Goal: Find specific page/section

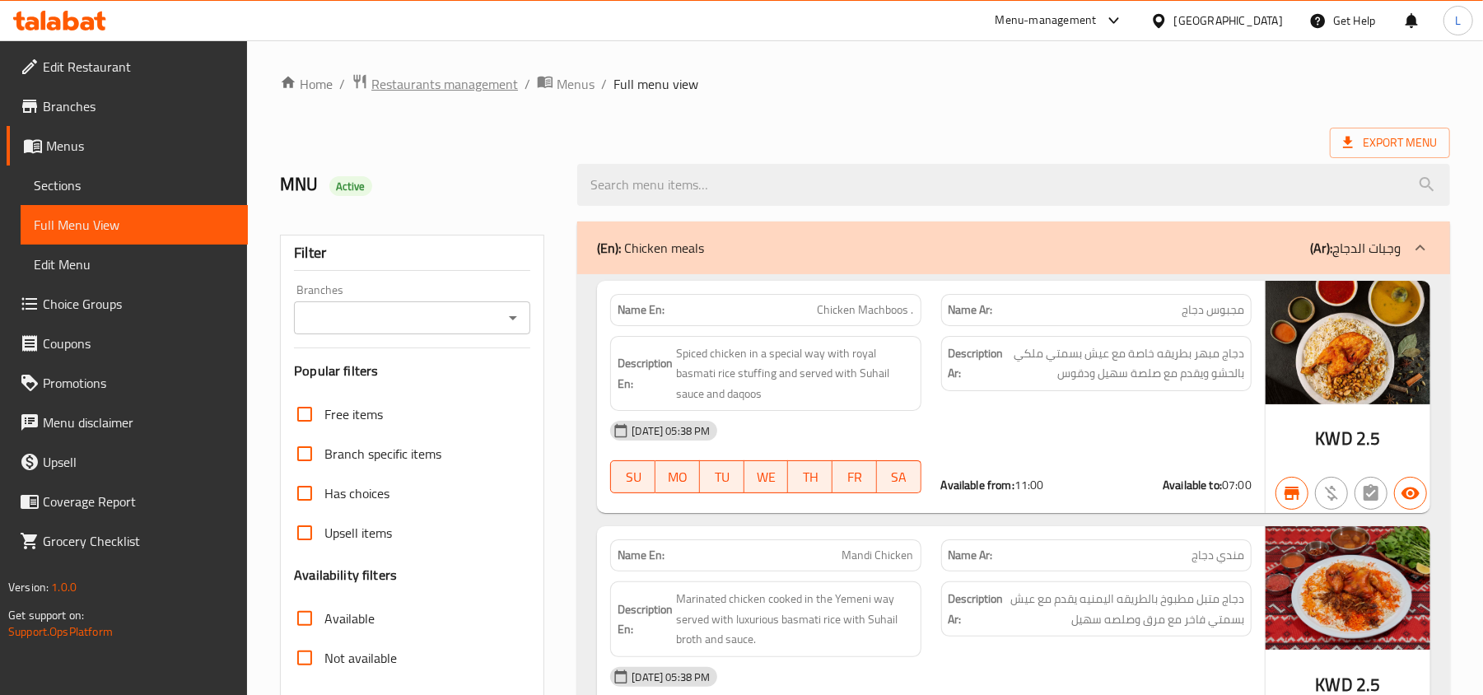
click at [452, 86] on span "Restaurants management" at bounding box center [444, 84] width 147 height 20
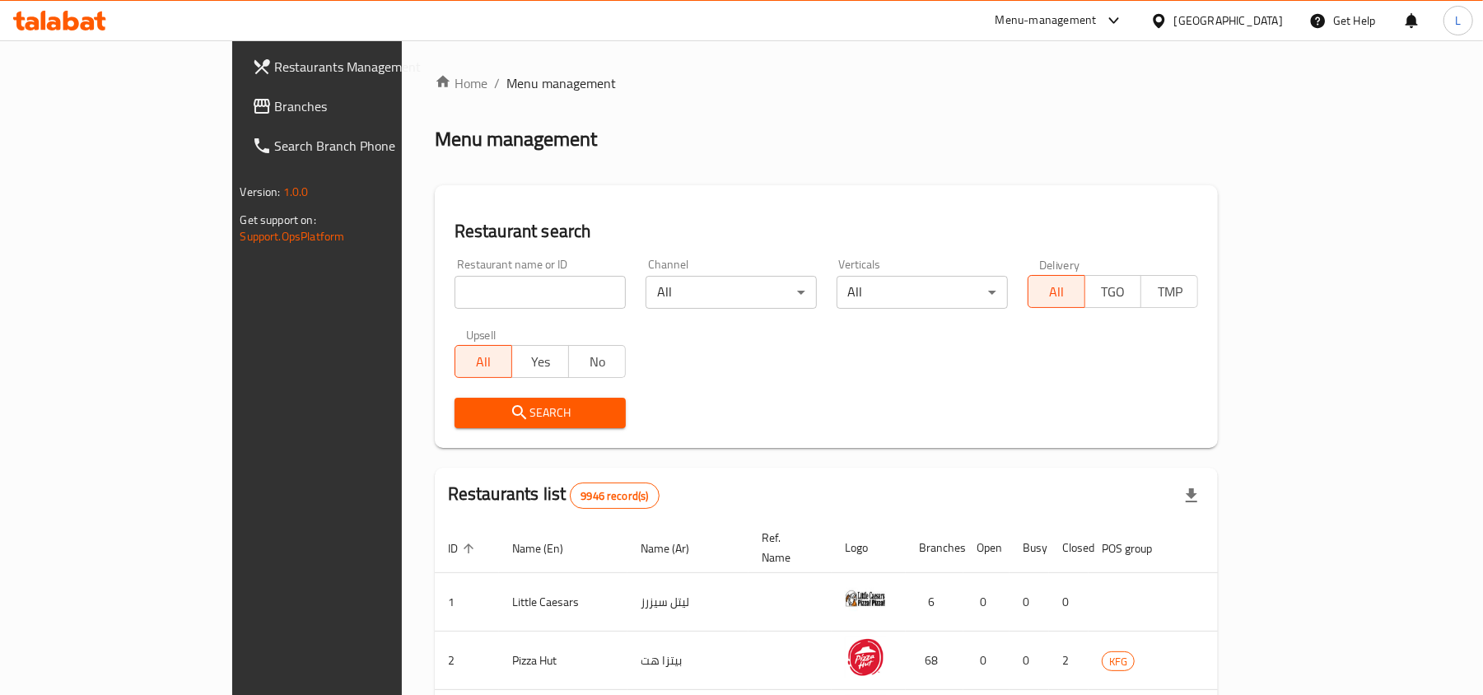
click at [1275, 27] on div "[GEOGRAPHIC_DATA]" at bounding box center [1228, 21] width 109 height 18
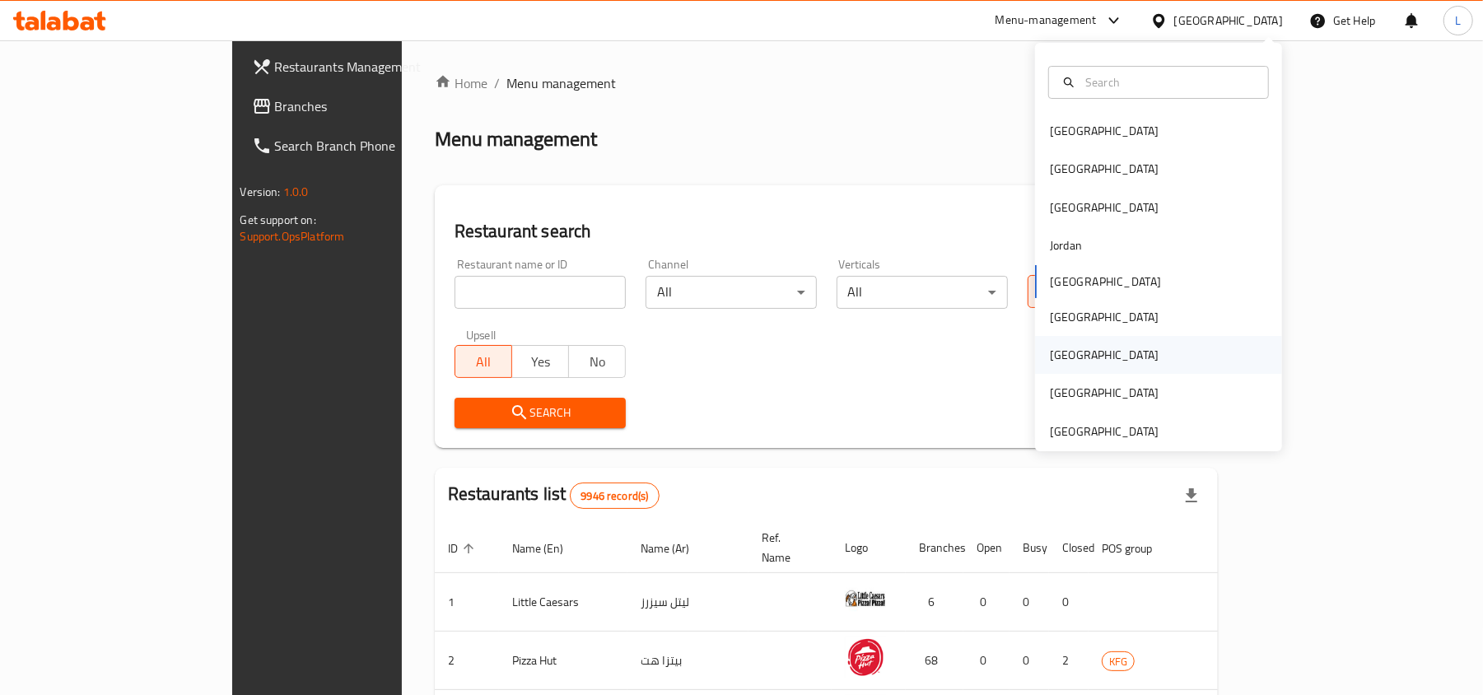
click at [1037, 357] on div "[GEOGRAPHIC_DATA]" at bounding box center [1104, 355] width 135 height 38
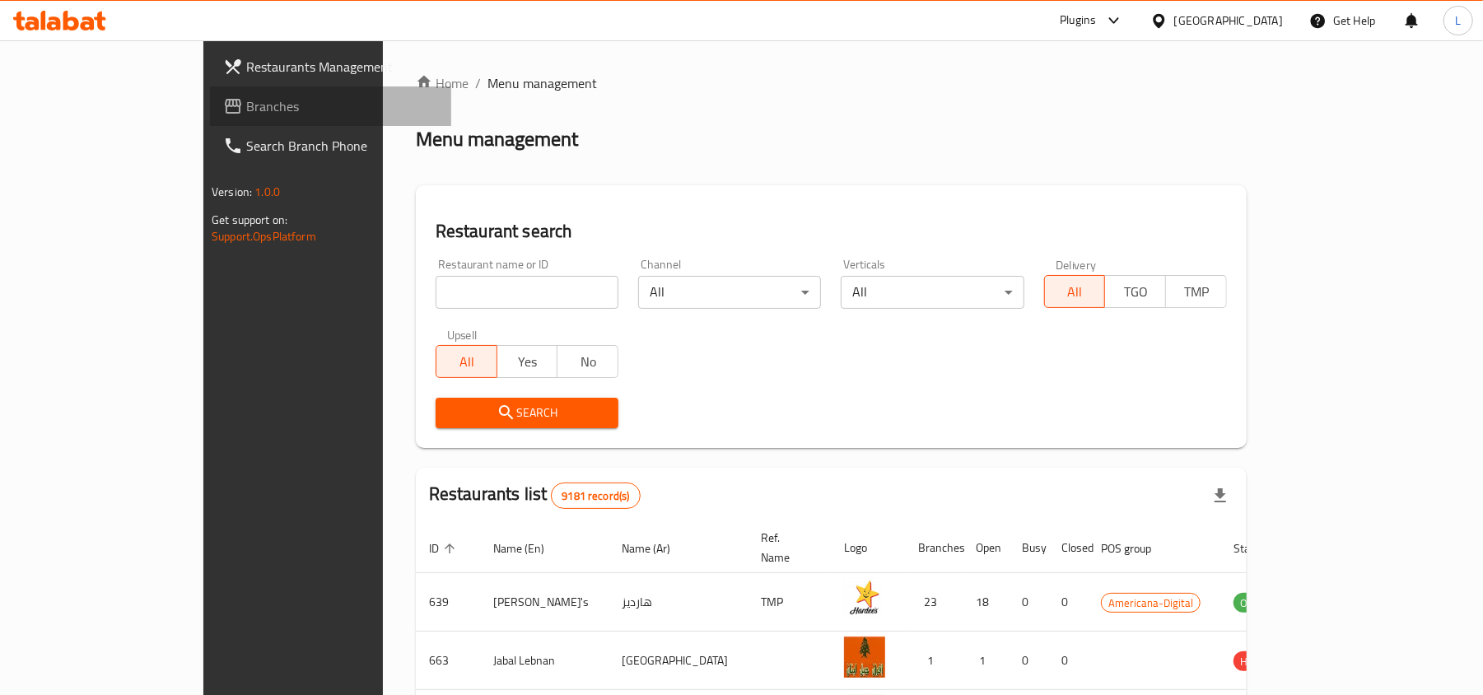
click at [246, 103] on span "Branches" at bounding box center [342, 106] width 192 height 20
